Goal: Find specific page/section: Find specific page/section

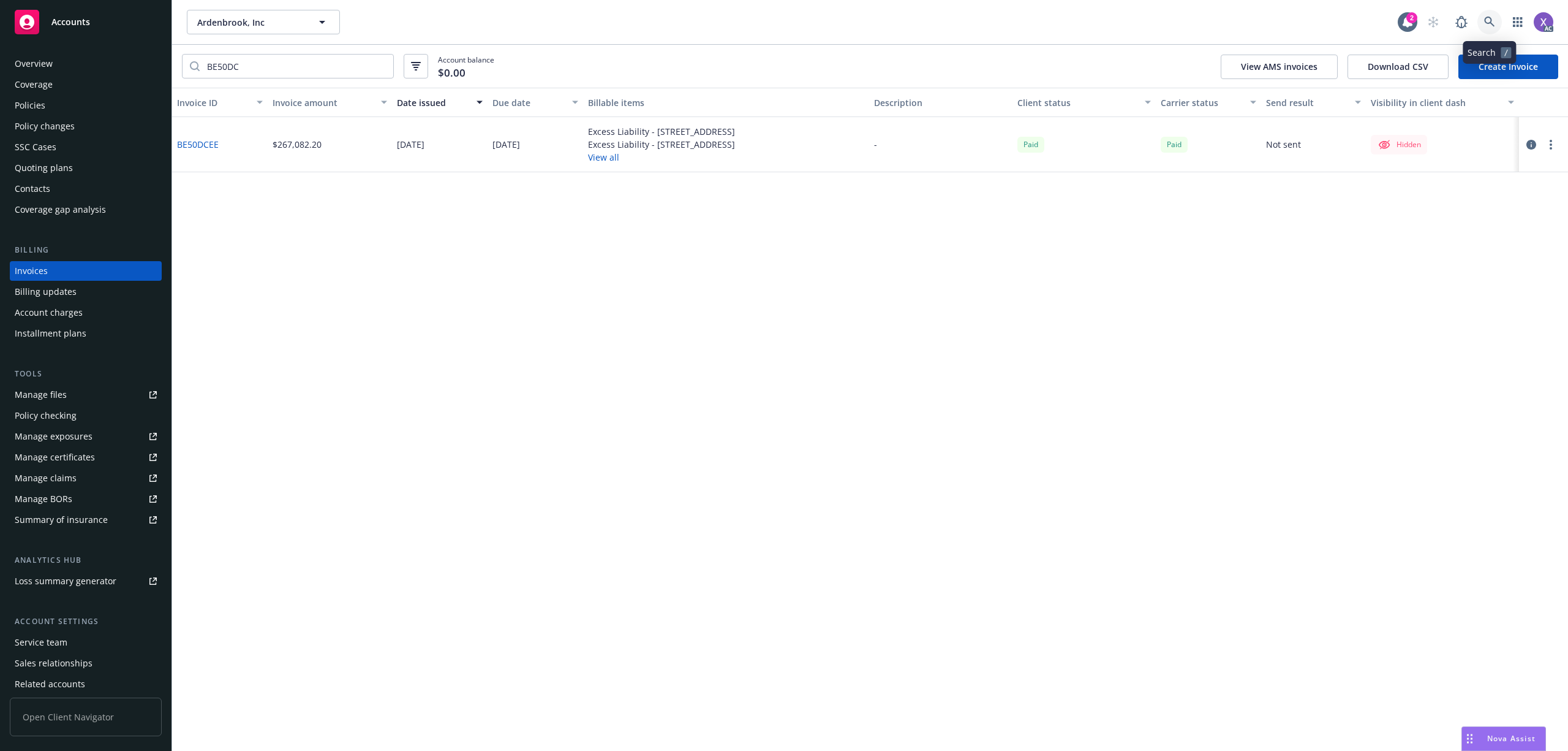
click at [1494, 22] on icon at bounding box center [1490, 22] width 11 height 11
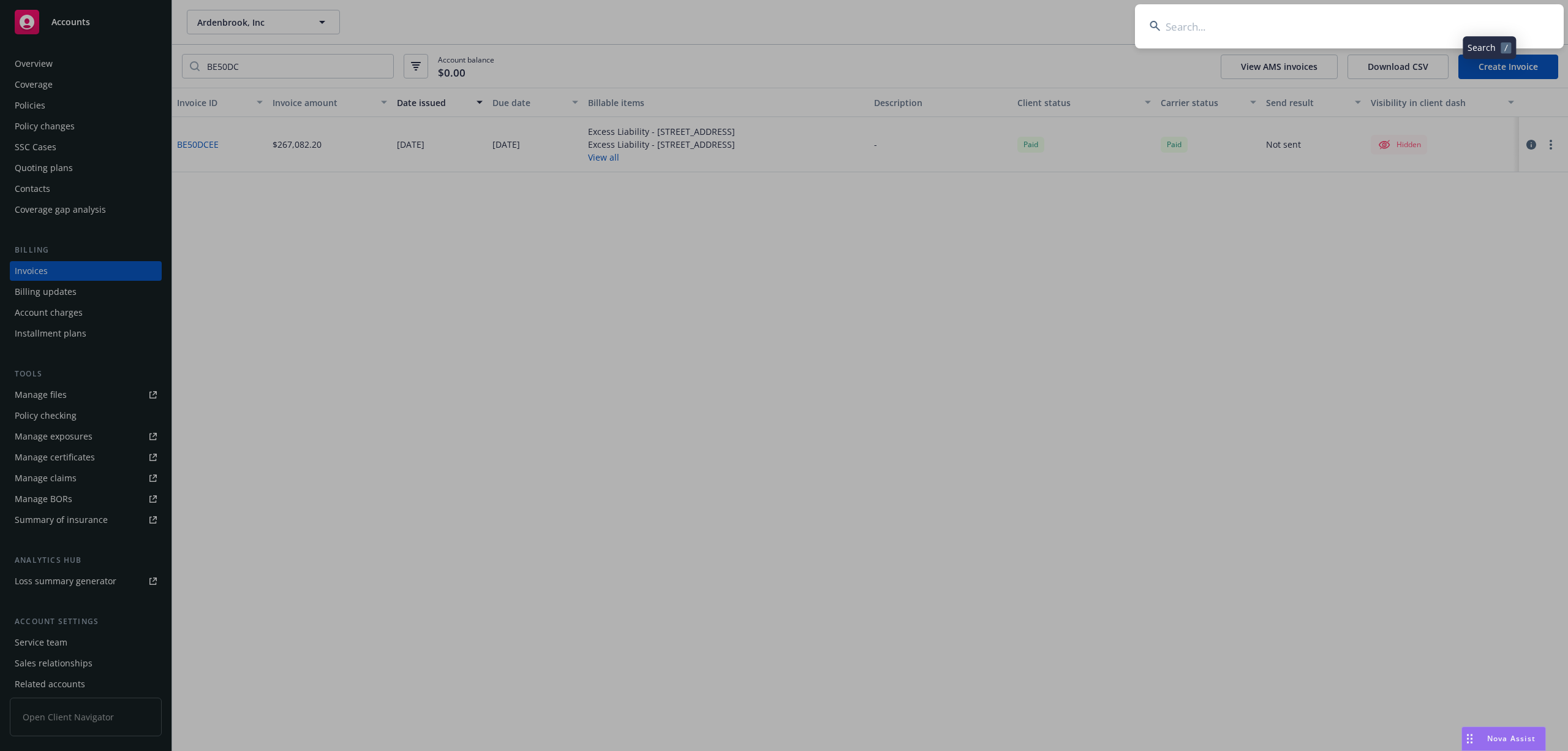
click at [1334, 32] on input at bounding box center [1349, 27] width 428 height 44
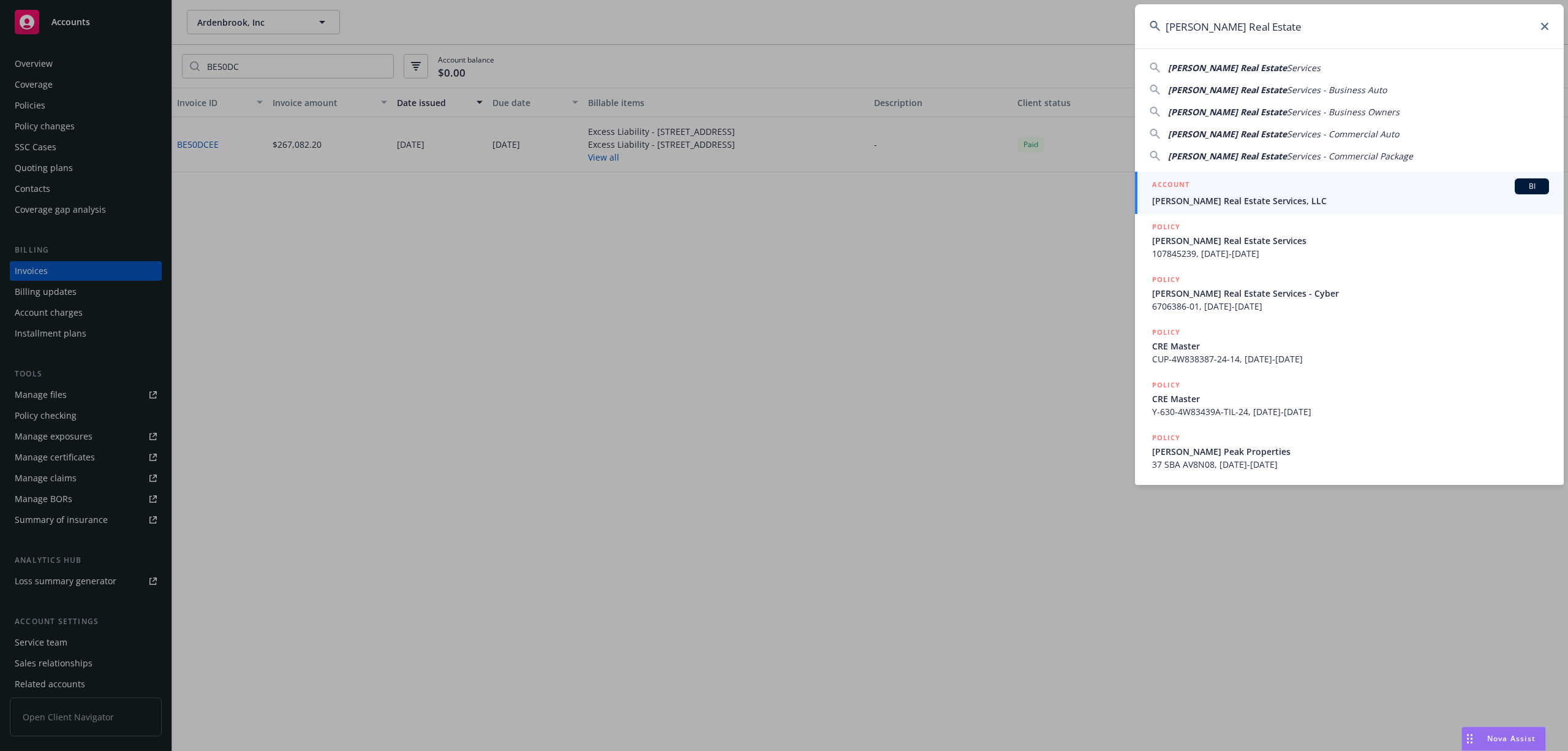
type input "[PERSON_NAME] Real Estate"
click at [1253, 201] on span "[PERSON_NAME] Real Estate Services, LLC" at bounding box center [1351, 201] width 397 height 13
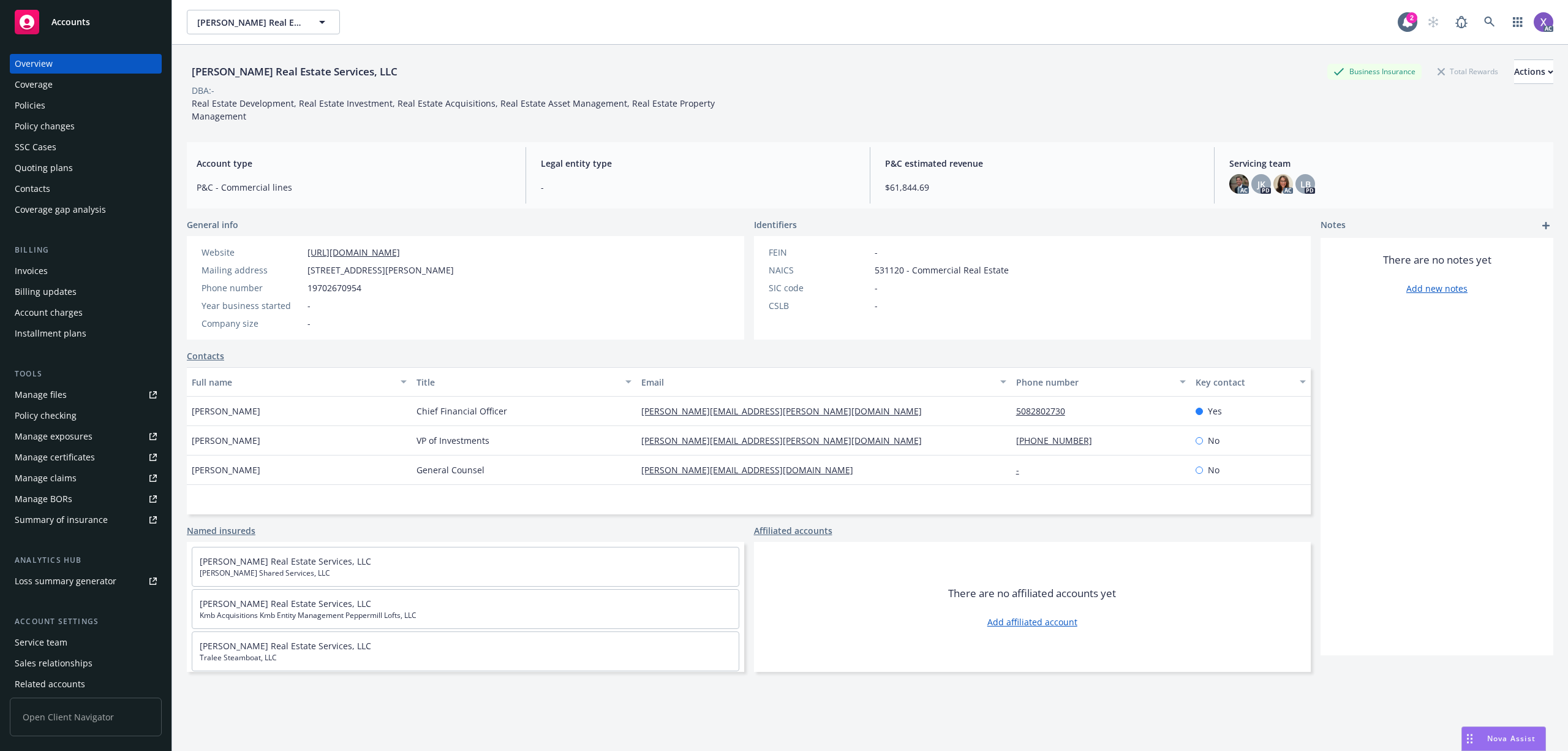
click at [36, 104] on div "Policies" at bounding box center [30, 106] width 30 height 20
